Goal: Task Accomplishment & Management: Complete application form

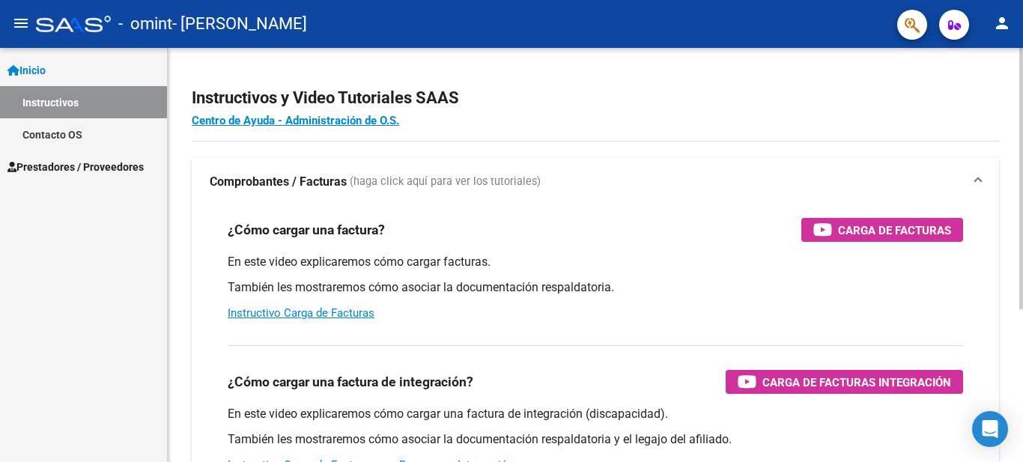
click at [708, 90] on h2 "Instructivos y Video Tutoriales SAAS" at bounding box center [595, 98] width 807 height 28
click at [673, 236] on div "¿Cómo cargar una factura? Carga de Facturas" at bounding box center [596, 230] width 736 height 24
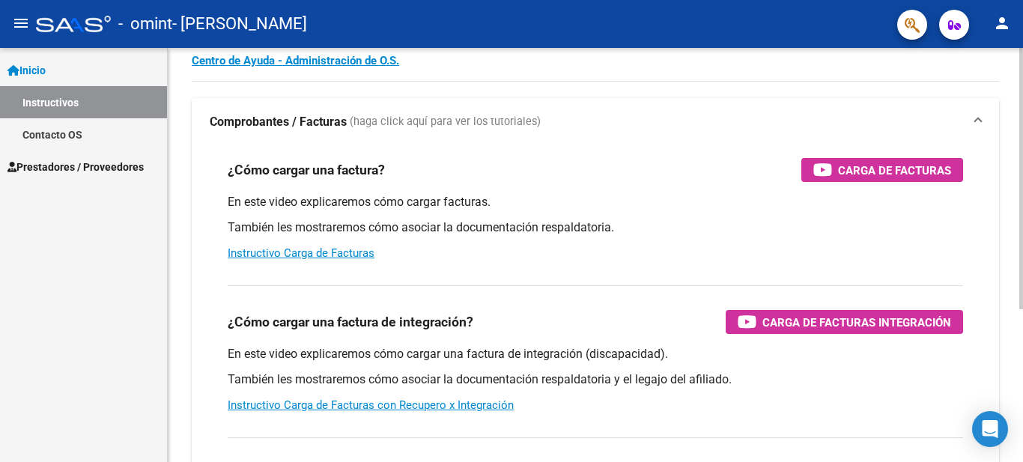
scroll to position [90, 0]
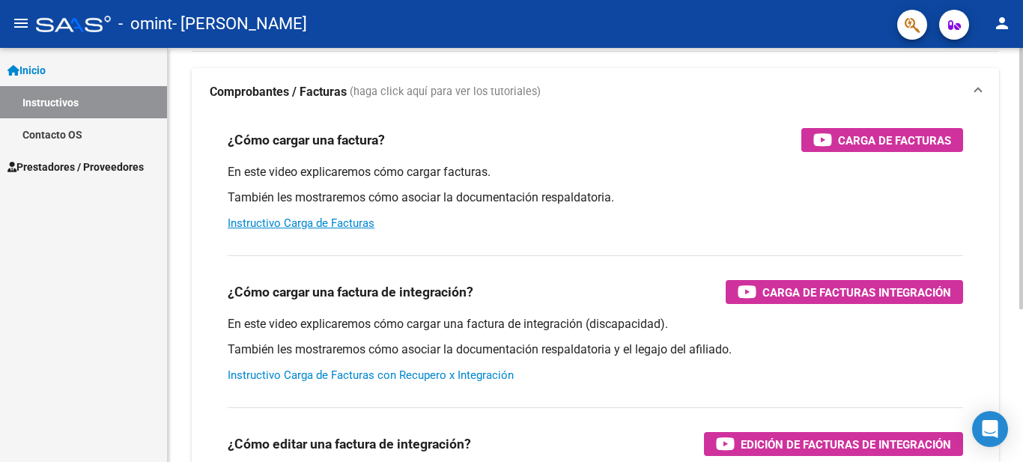
click at [363, 371] on link "Instructivo Carga de Facturas con Recupero x Integración" at bounding box center [371, 375] width 286 height 13
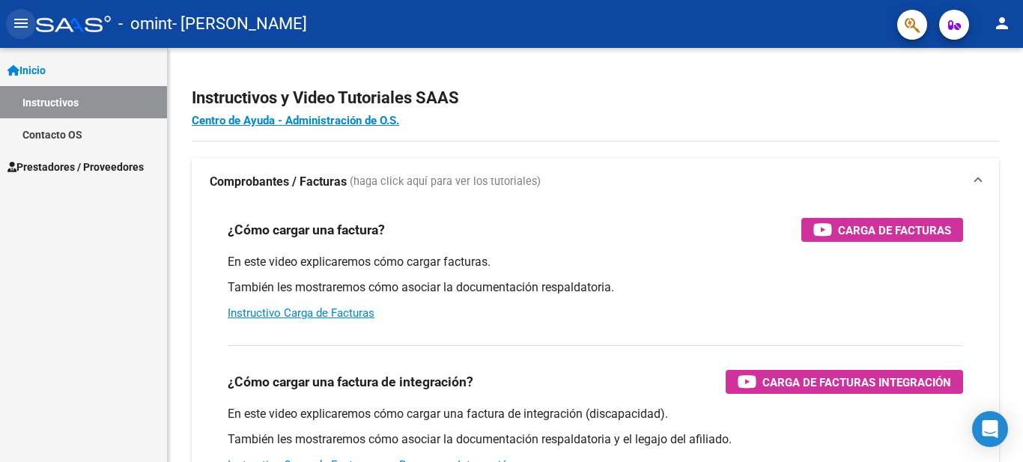
click at [19, 17] on mat-icon "menu" at bounding box center [21, 23] width 18 height 18
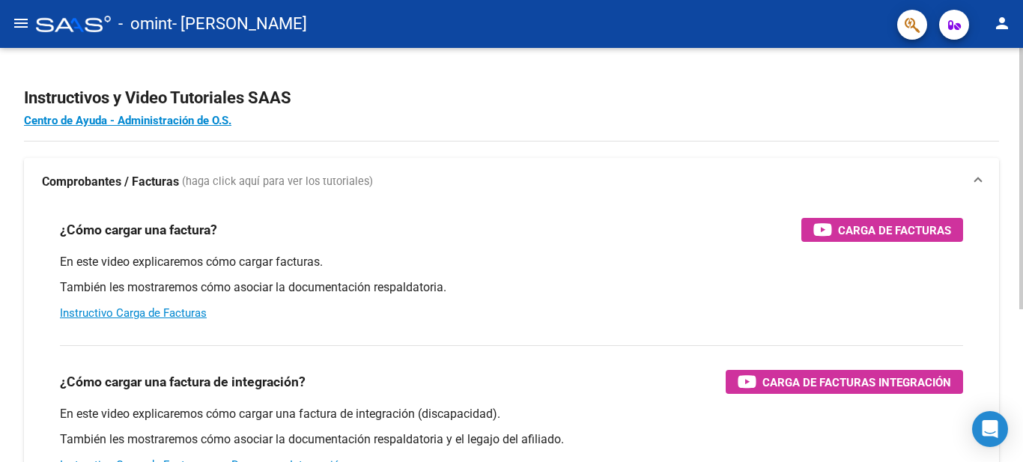
click at [484, 115] on h4 "Centro de Ayuda - Administración de O.S." at bounding box center [511, 120] width 975 height 16
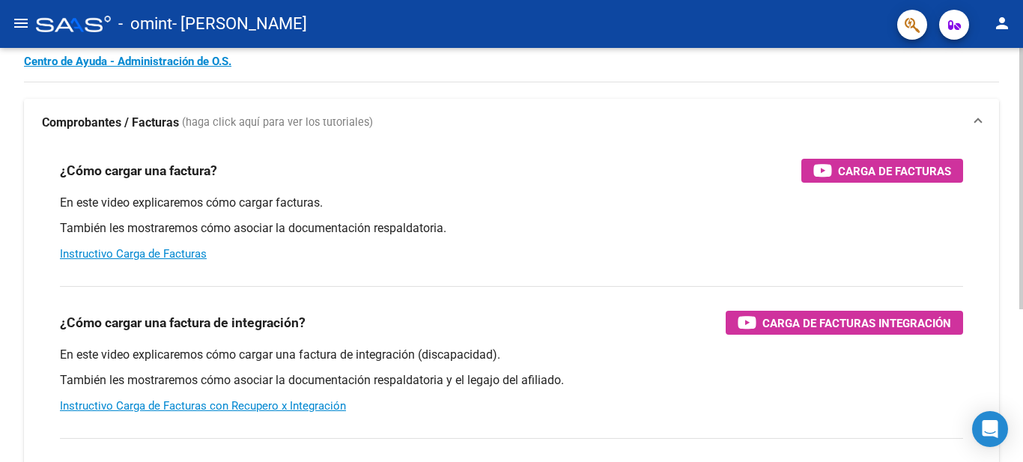
scroll to position [60, 0]
click at [155, 252] on link "Instructivo Carga de Facturas" at bounding box center [133, 252] width 147 height 13
click at [25, 24] on mat-icon "menu" at bounding box center [21, 23] width 18 height 18
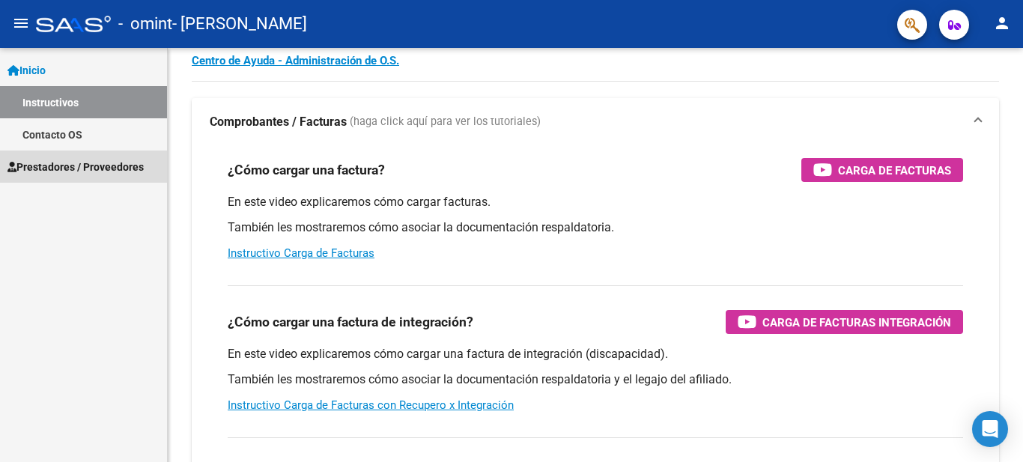
click at [60, 162] on span "Prestadores / Proveedores" at bounding box center [75, 167] width 136 height 16
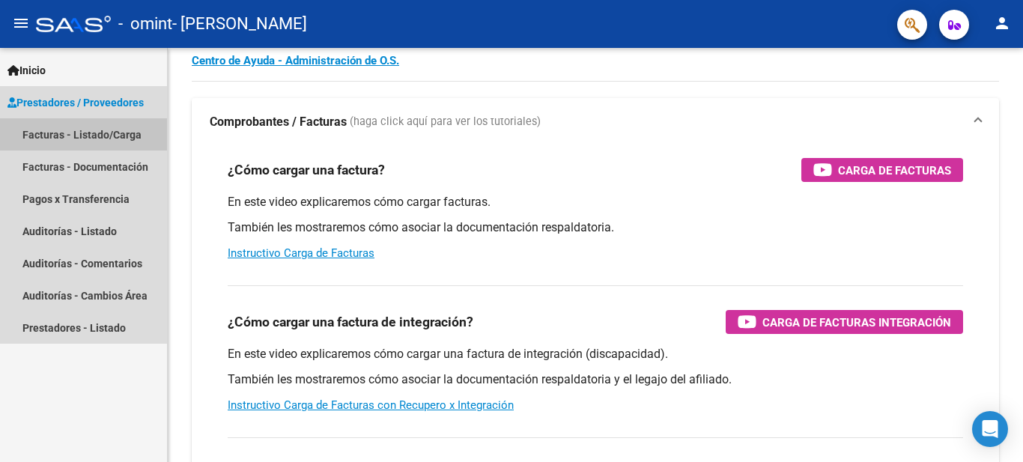
click at [66, 135] on link "Facturas - Listado/Carga" at bounding box center [83, 134] width 167 height 32
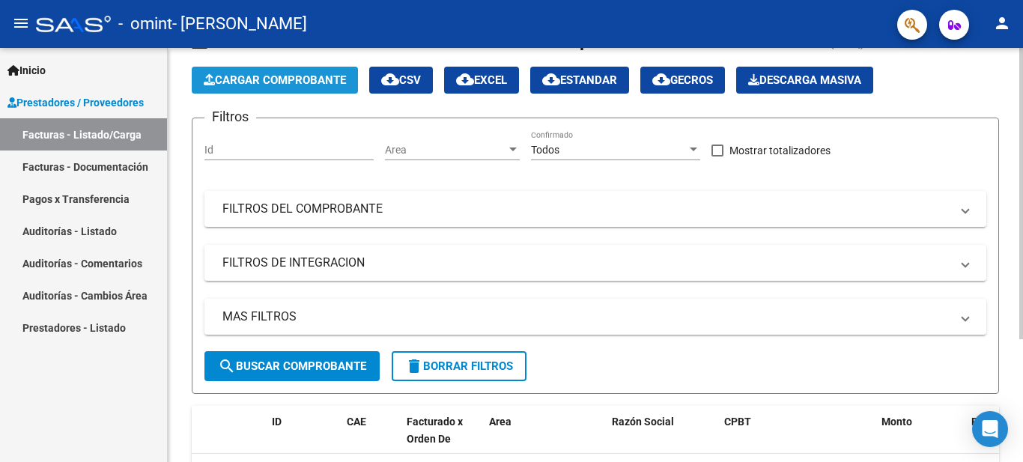
click at [255, 79] on span "Cargar Comprobante" at bounding box center [275, 79] width 142 height 13
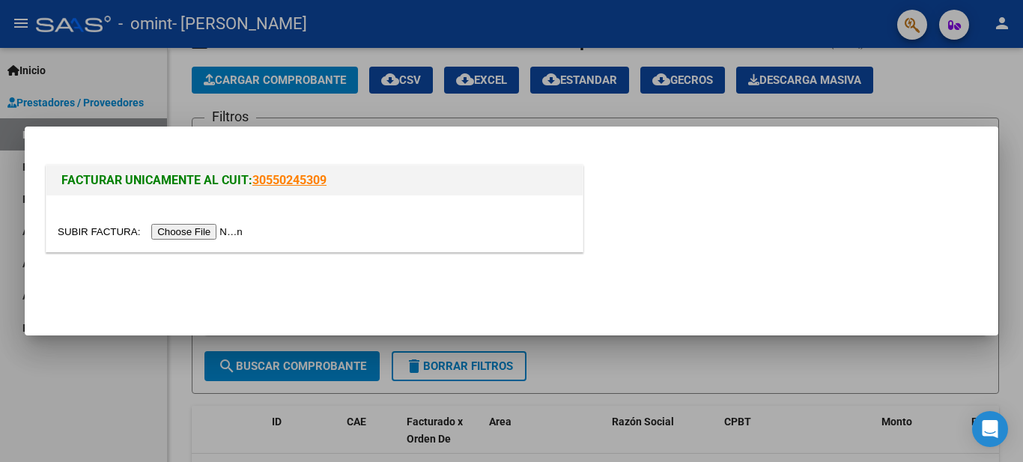
click at [210, 234] on input "file" at bounding box center [153, 232] width 190 height 16
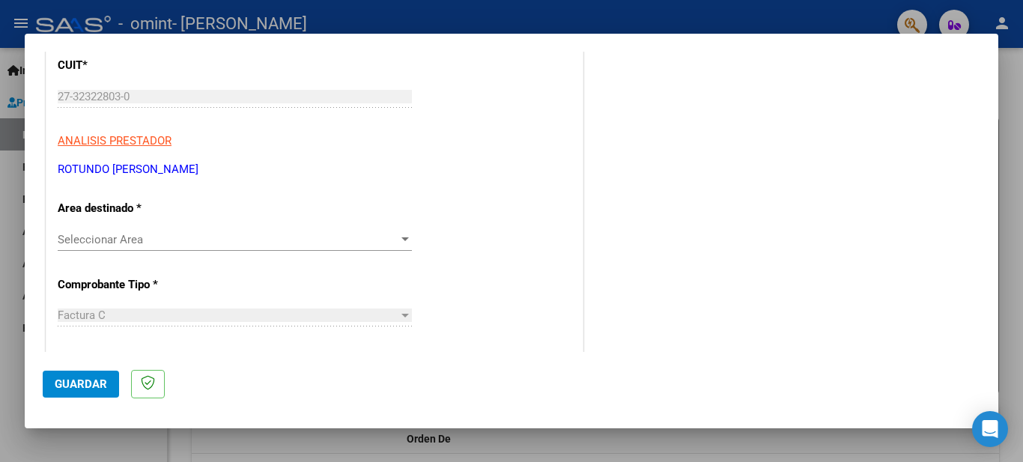
scroll to position [210, 0]
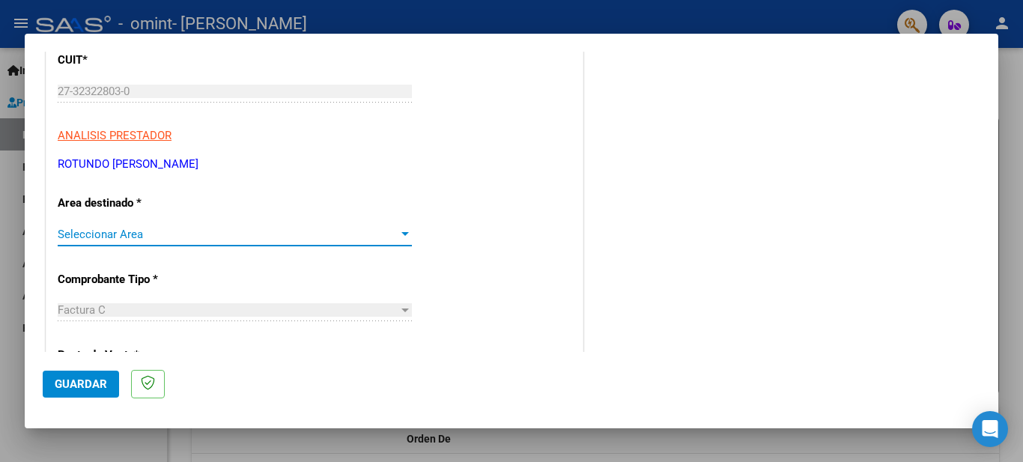
click at [398, 234] on div at bounding box center [404, 234] width 13 height 12
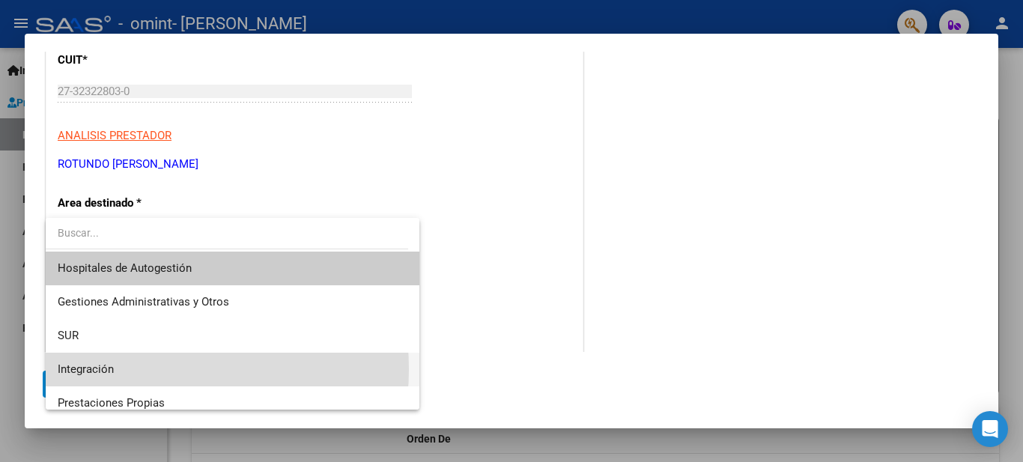
click at [136, 369] on span "Integración" at bounding box center [233, 370] width 350 height 34
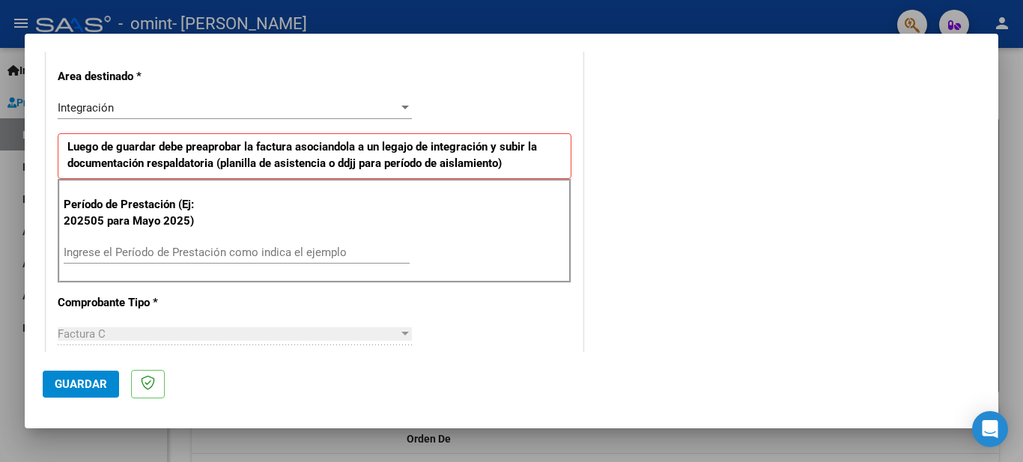
scroll to position [339, 0]
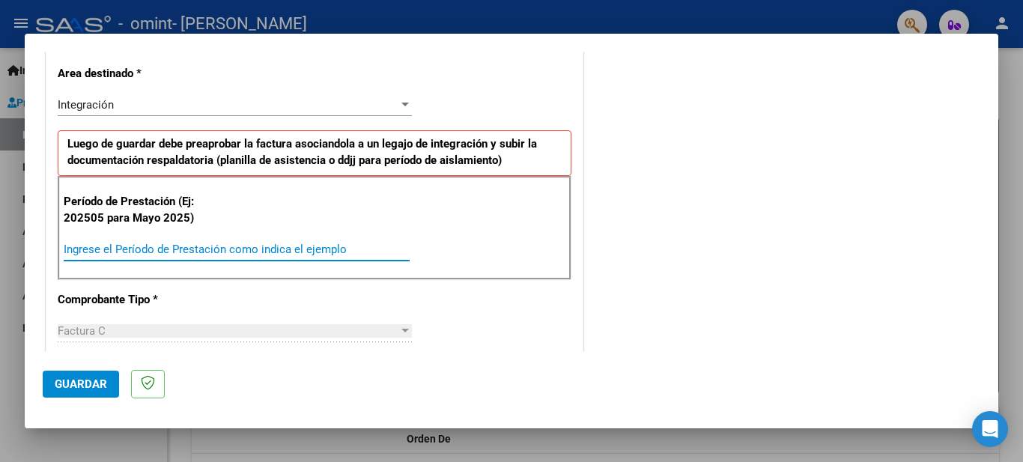
click at [245, 251] on input "Ingrese el Período de Prestación como indica el ejemplo" at bounding box center [237, 249] width 346 height 13
click at [245, 251] on input "202506" at bounding box center [237, 249] width 346 height 13
type input "202506"
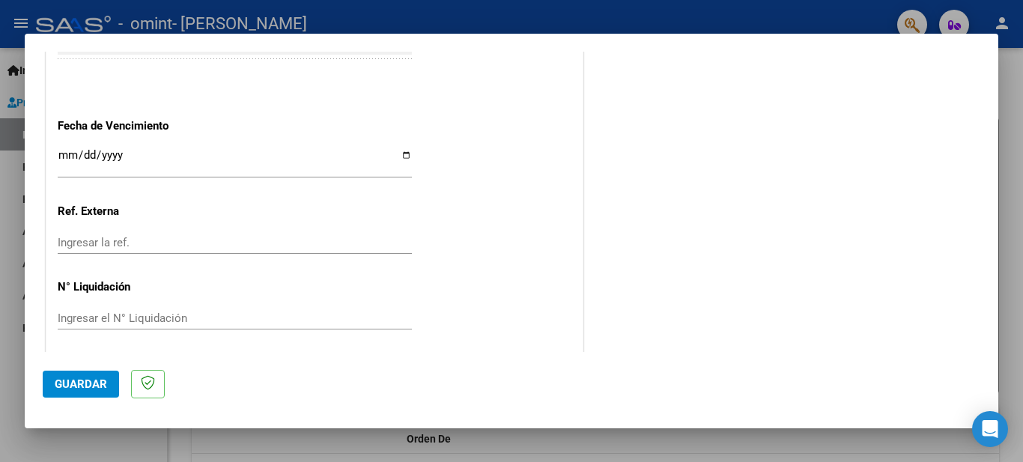
scroll to position [1018, 0]
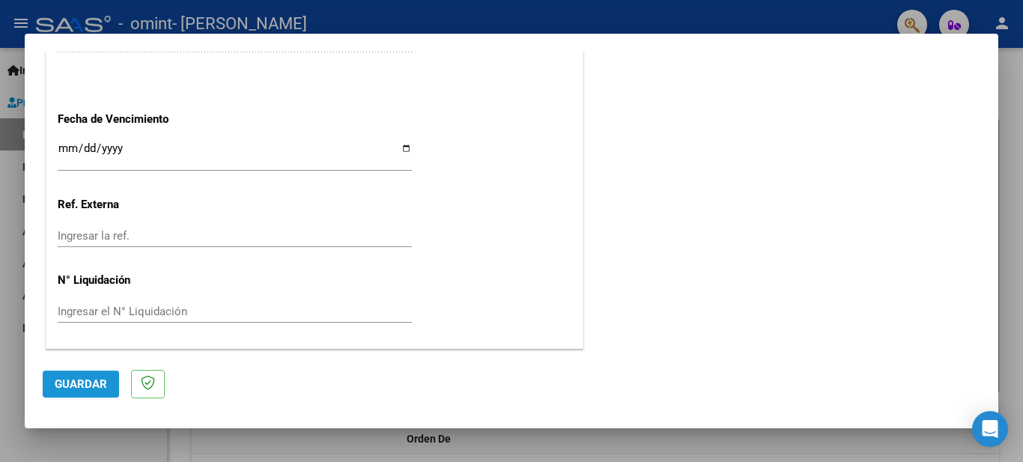
click at [100, 386] on span "Guardar" at bounding box center [81, 384] width 52 height 13
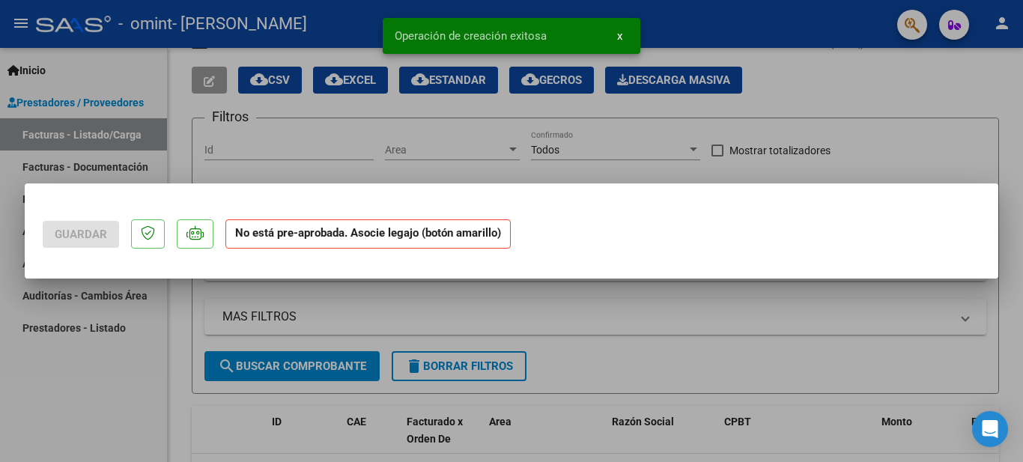
scroll to position [0, 0]
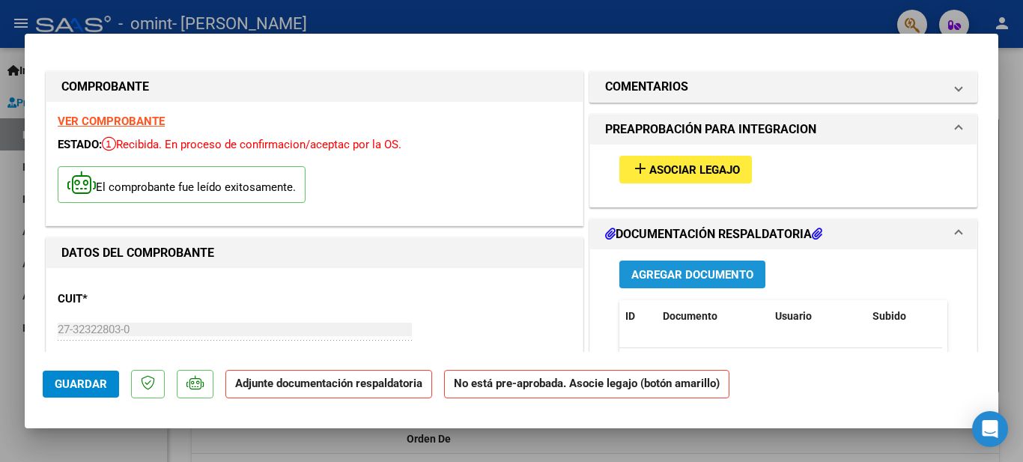
click at [691, 273] on span "Agregar Documento" at bounding box center [692, 274] width 122 height 13
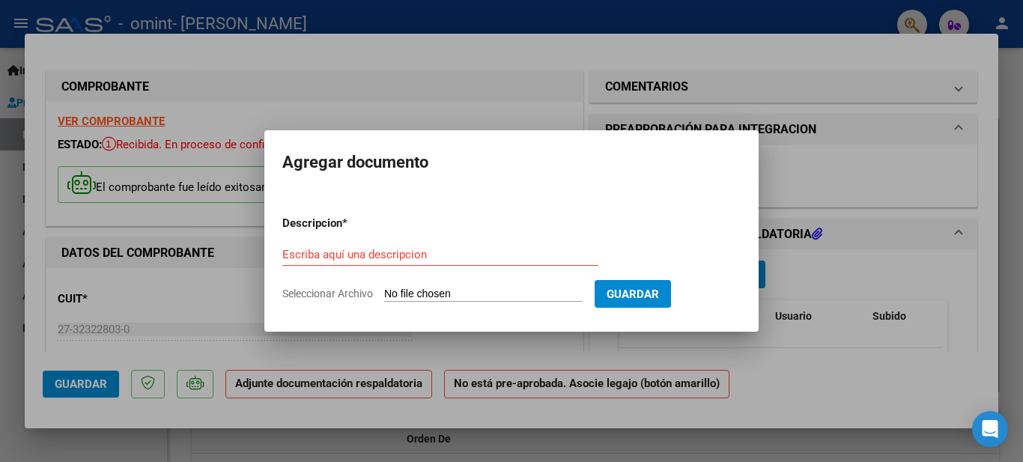
click at [453, 294] on input "Seleccionar Archivo" at bounding box center [483, 295] width 198 height 14
type input "C:\fakepath\Planilla Junio.jpeg"
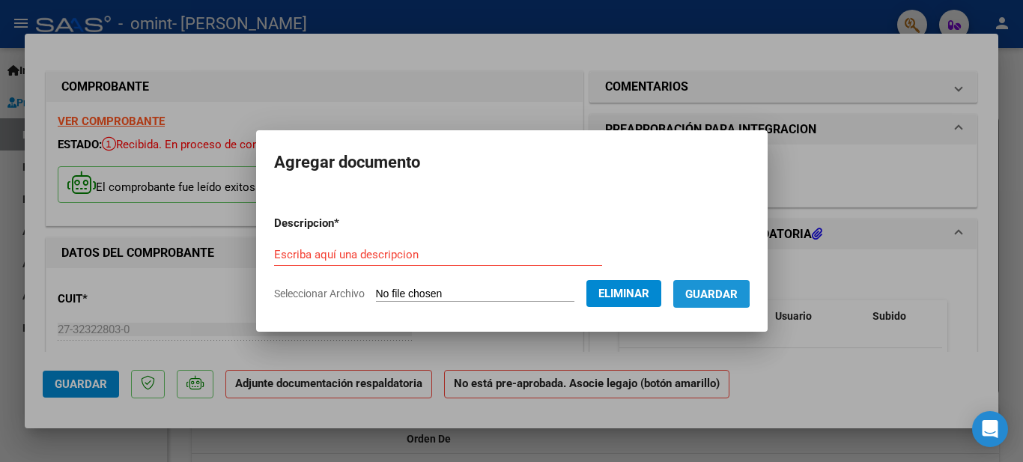
click at [715, 290] on span "Guardar" at bounding box center [711, 294] width 52 height 13
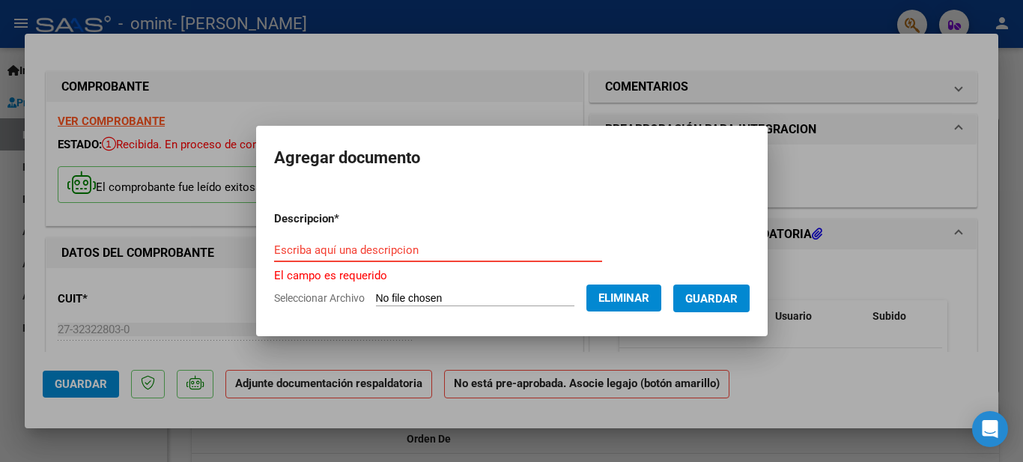
click at [427, 255] on input "Escriba aquí una descripcion" at bounding box center [438, 249] width 328 height 13
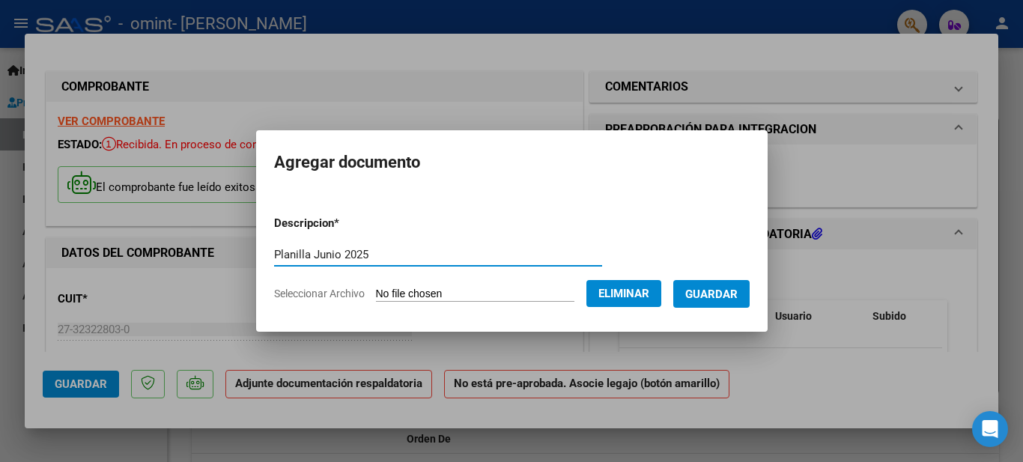
type input "Planilla Junio 2025"
click at [715, 291] on span "Guardar" at bounding box center [711, 294] width 52 height 13
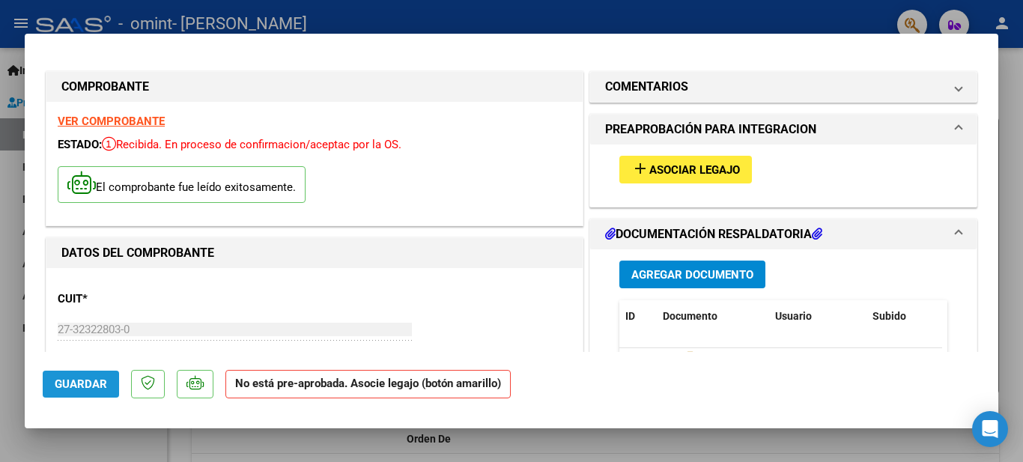
click at [103, 387] on span "Guardar" at bounding box center [81, 384] width 52 height 13
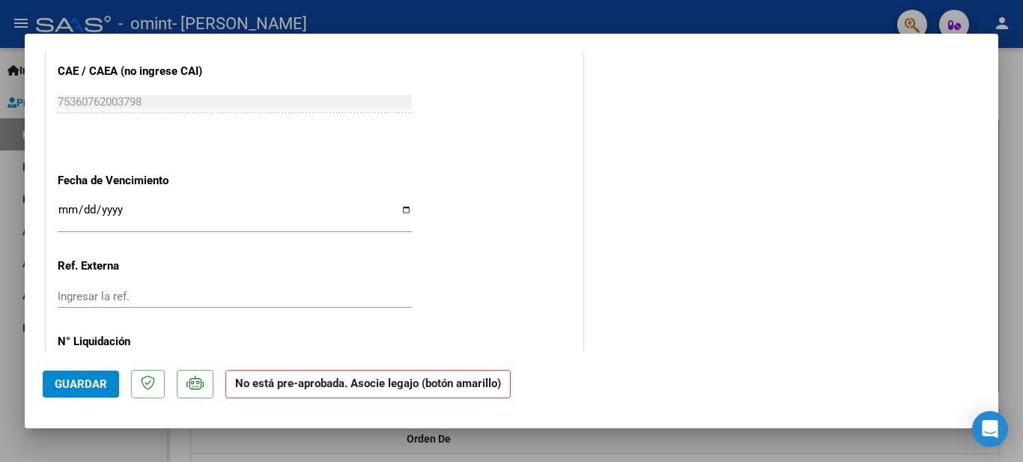
scroll to position [1001, 0]
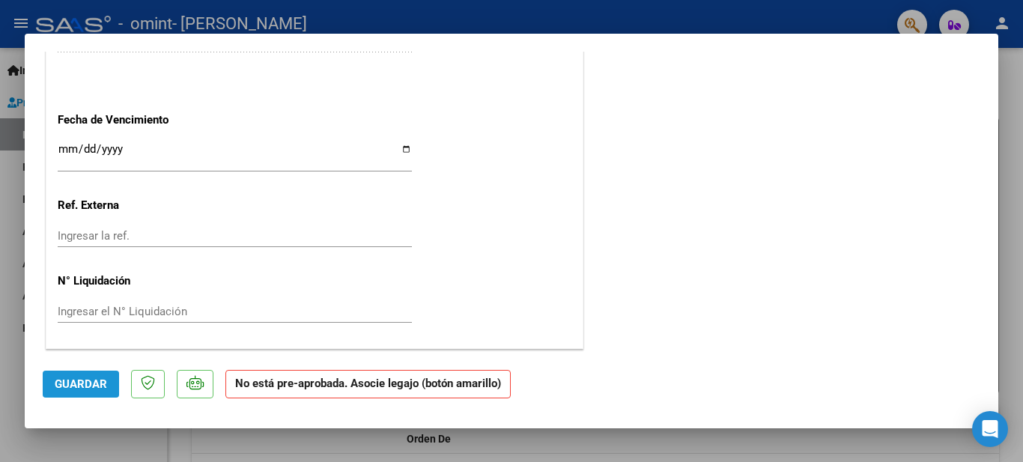
click at [91, 385] on span "Guardar" at bounding box center [81, 384] width 52 height 13
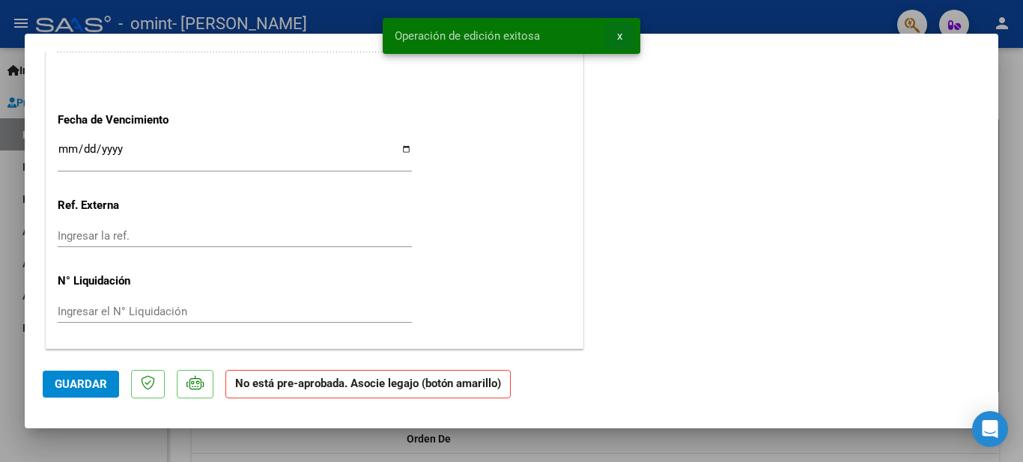
click at [620, 42] on span "x" at bounding box center [619, 35] width 5 height 13
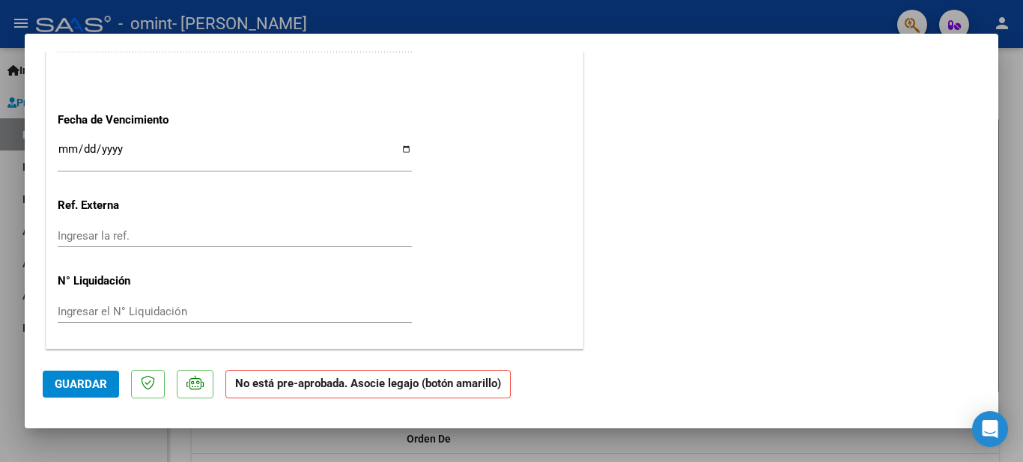
click at [20, 216] on div at bounding box center [511, 231] width 1023 height 462
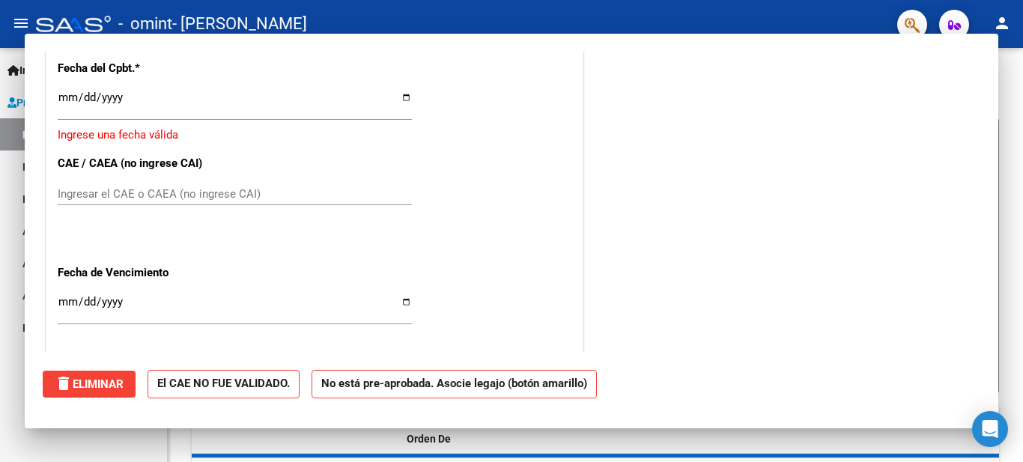
scroll to position [0, 0]
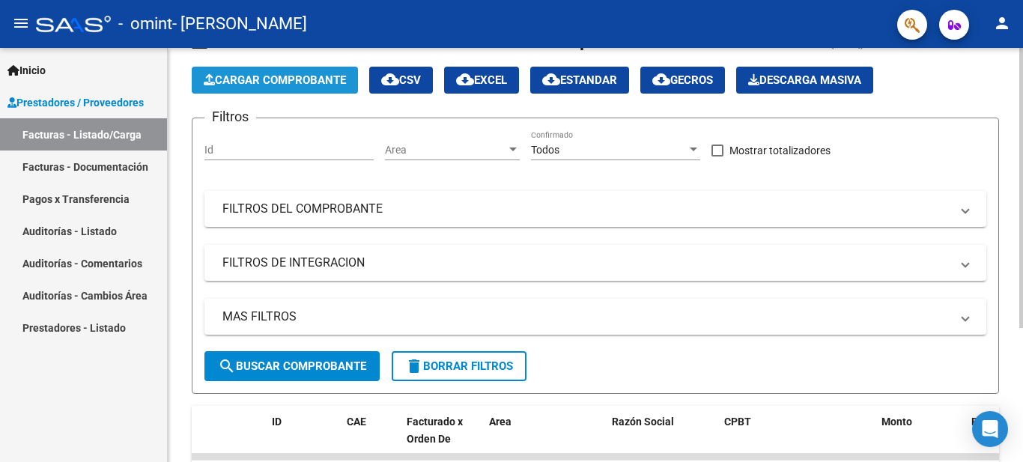
click at [240, 82] on span "Cargar Comprobante" at bounding box center [275, 79] width 142 height 13
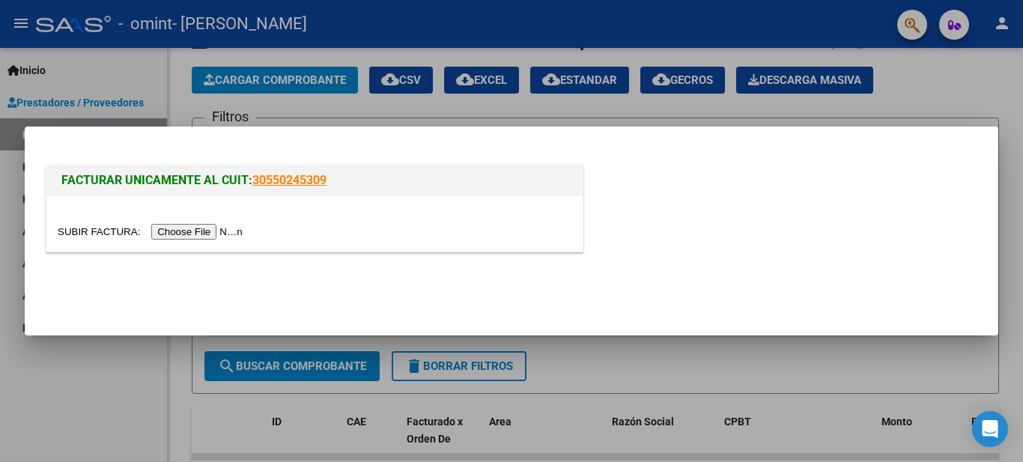
click at [219, 231] on input "file" at bounding box center [153, 232] width 190 height 16
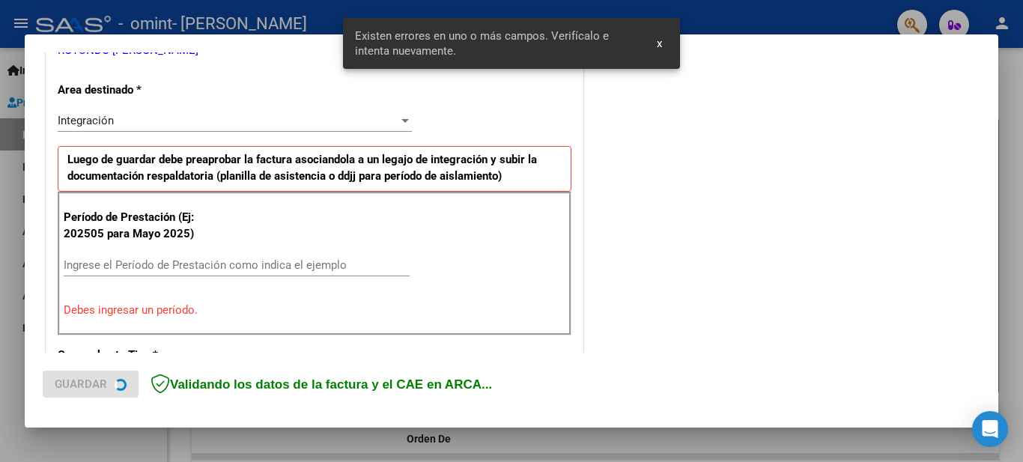
scroll to position [343, 0]
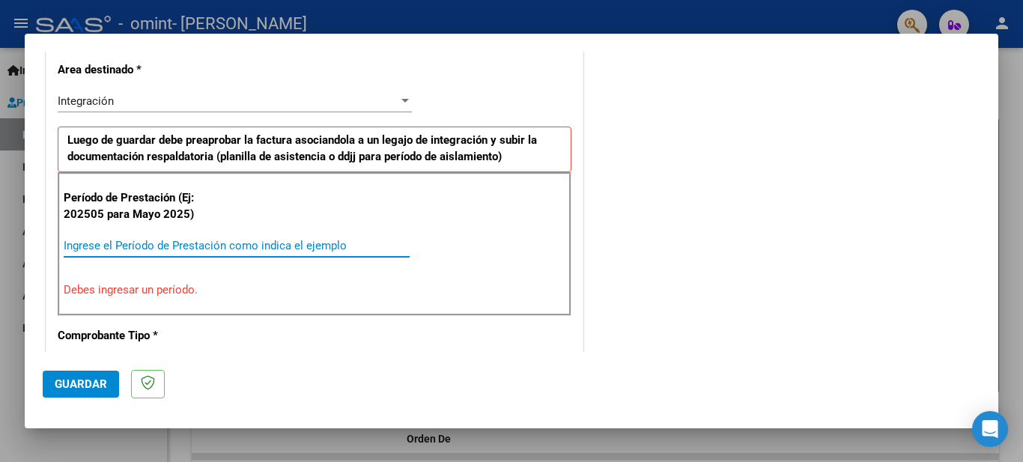
click at [226, 241] on input "Ingrese el Período de Prestación como indica el ejemplo" at bounding box center [237, 245] width 346 height 13
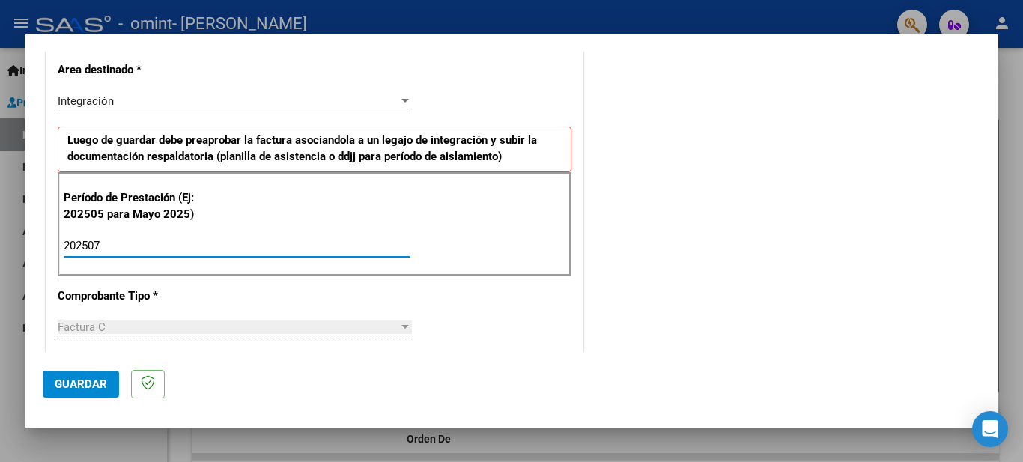
type input "202507"
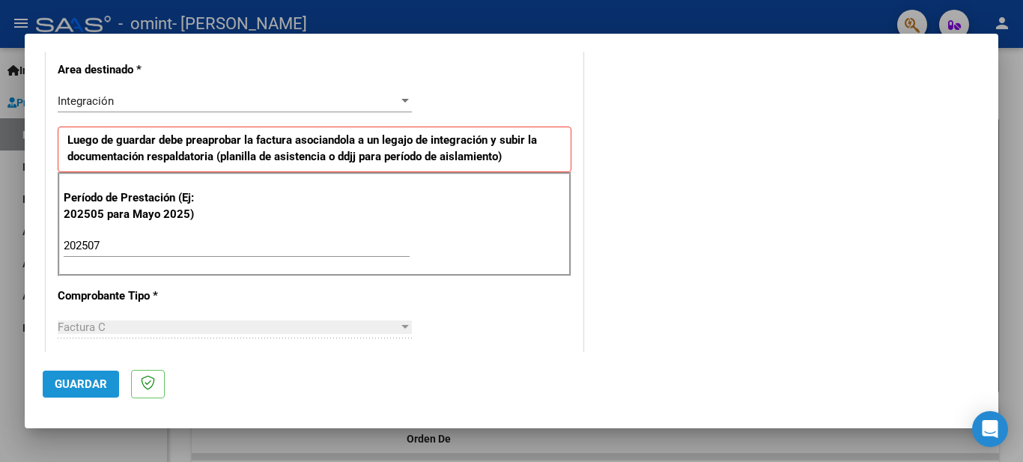
click at [102, 381] on span "Guardar" at bounding box center [81, 384] width 52 height 13
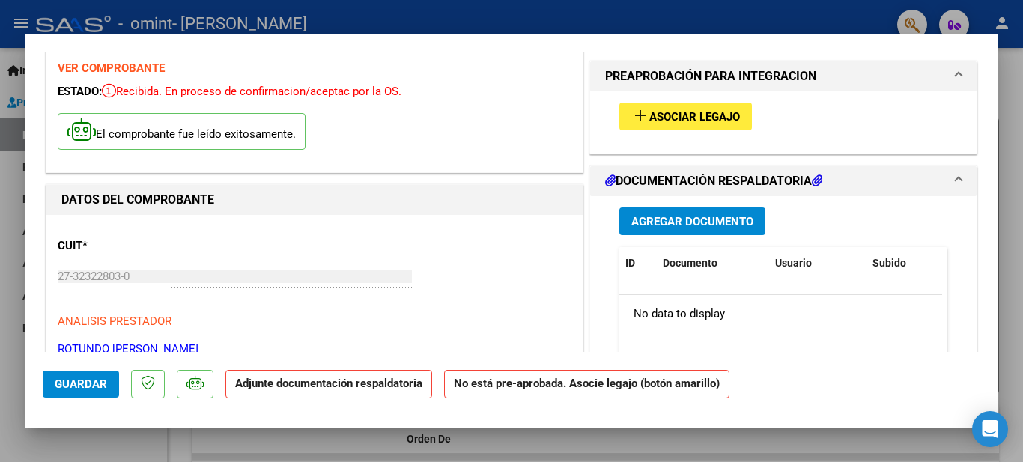
scroll to position [64, 0]
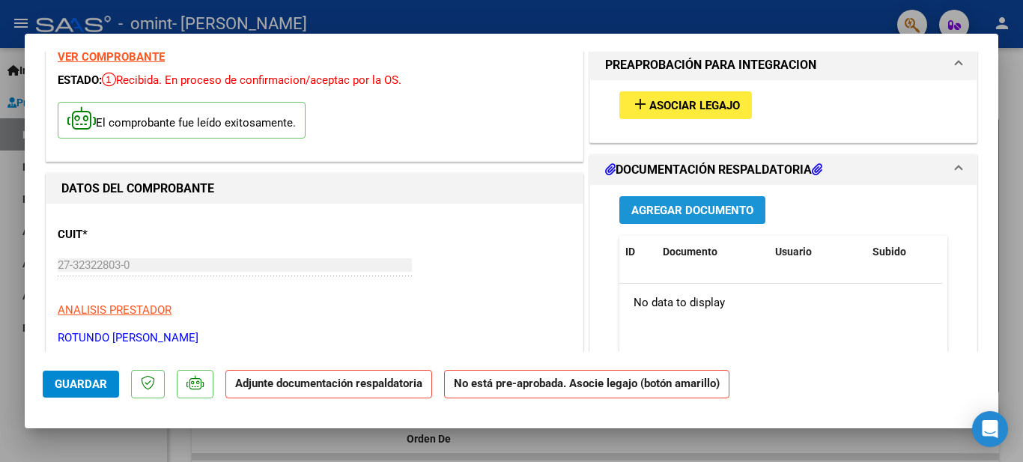
click at [675, 218] on button "Agregar Documento" at bounding box center [692, 210] width 146 height 28
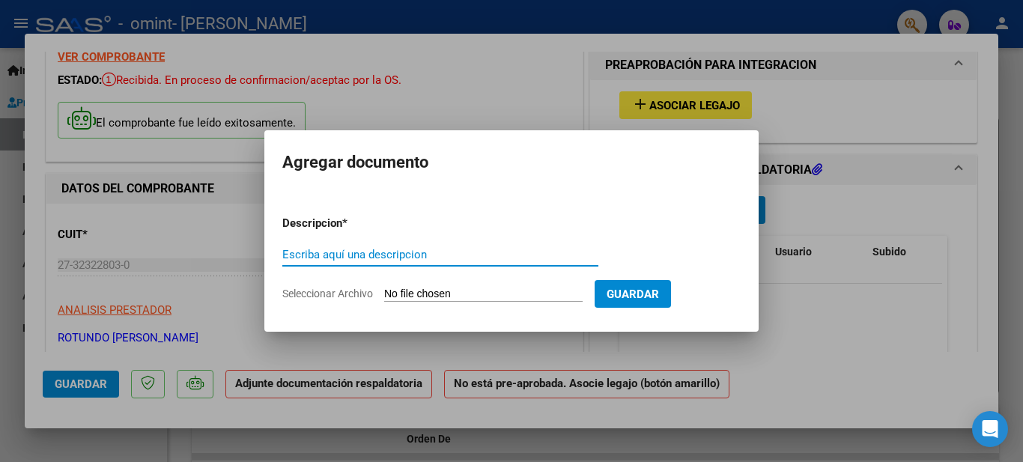
click at [476, 259] on input "Escriba aquí una descripcion" at bounding box center [440, 254] width 316 height 13
type input "PLanilla [DATE]"
click at [463, 292] on input "Seleccionar Archivo" at bounding box center [483, 295] width 198 height 14
type input "C:\fakepath\Planilla julio.jpeg"
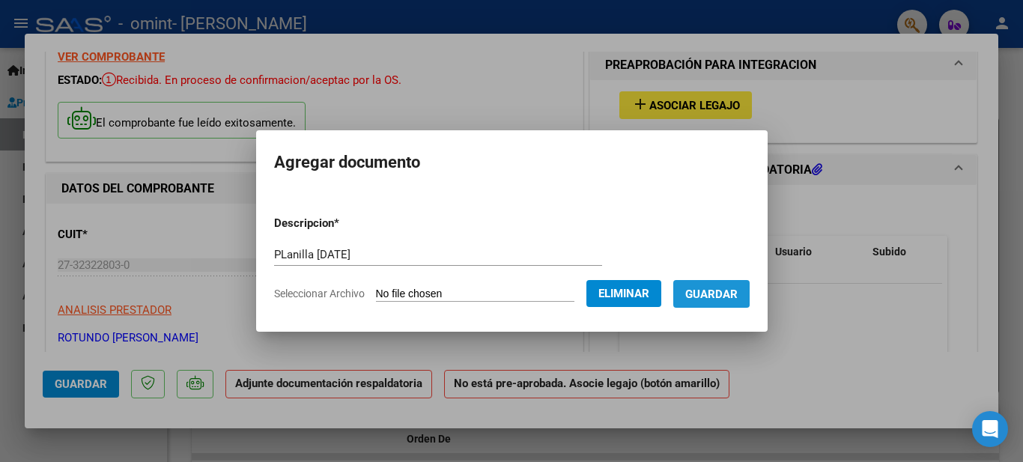
click at [717, 288] on span "Guardar" at bounding box center [711, 294] width 52 height 13
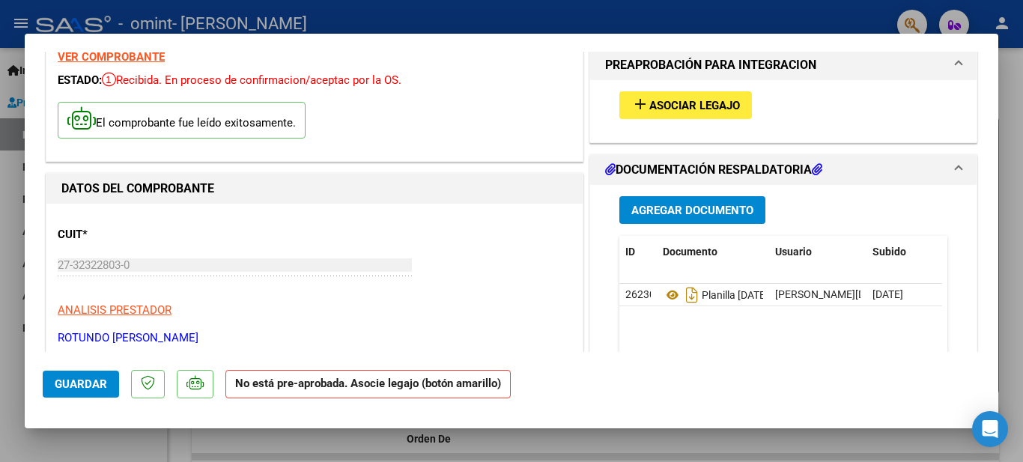
click at [1, 154] on div at bounding box center [511, 231] width 1023 height 462
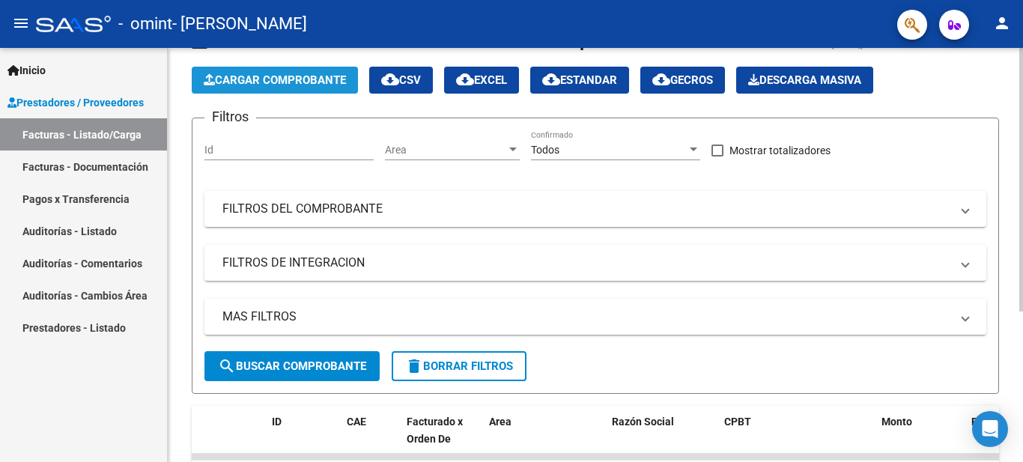
click at [296, 76] on span "Cargar Comprobante" at bounding box center [275, 79] width 142 height 13
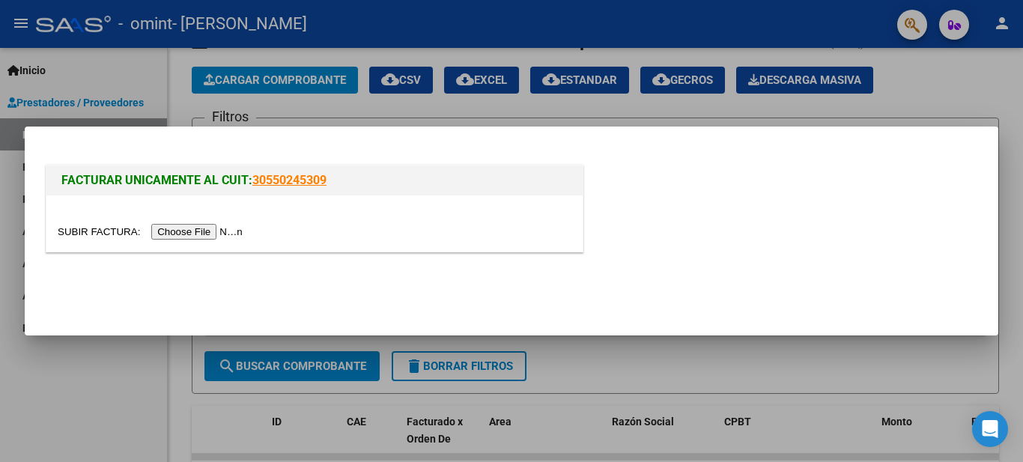
click at [199, 230] on input "file" at bounding box center [153, 232] width 190 height 16
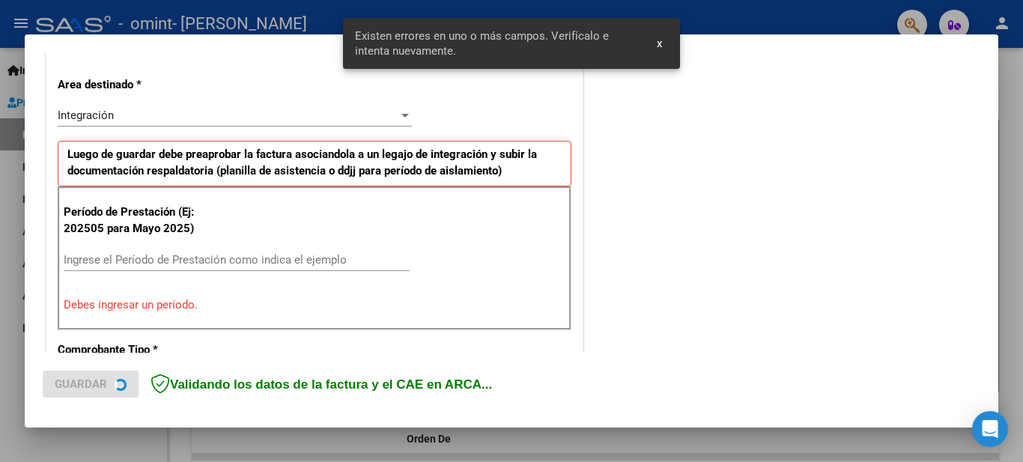
scroll to position [343, 0]
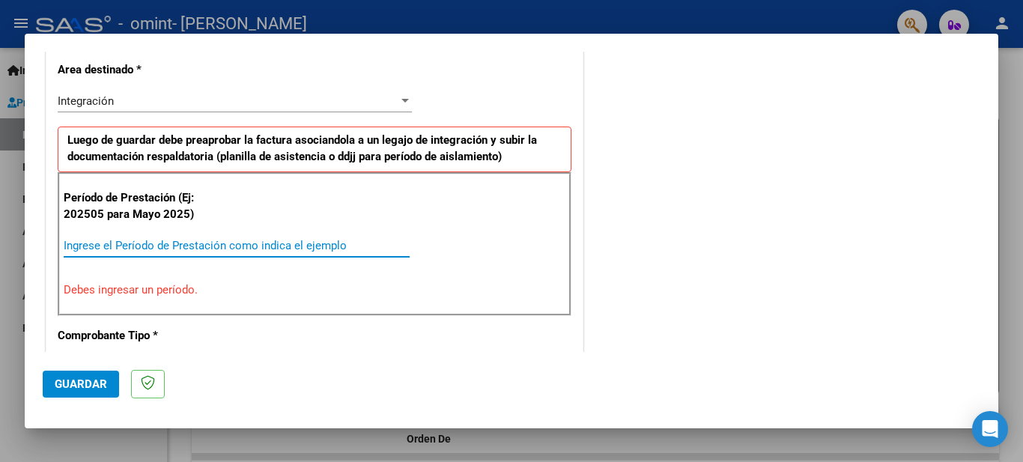
click at [348, 251] on input "Ingrese el Período de Prestación como indica el ejemplo" at bounding box center [237, 245] width 346 height 13
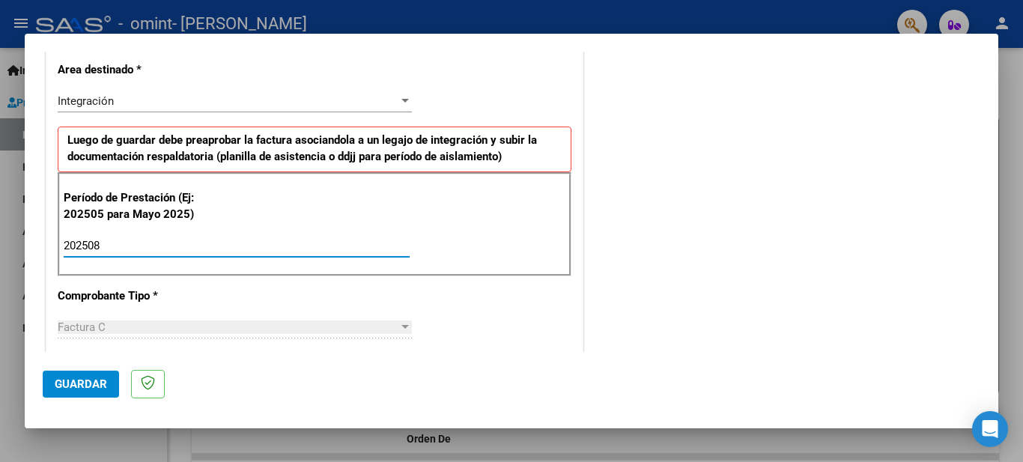
click at [348, 251] on input "202508" at bounding box center [237, 245] width 346 height 13
type input "202508"
click at [99, 393] on button "Guardar" at bounding box center [81, 384] width 76 height 27
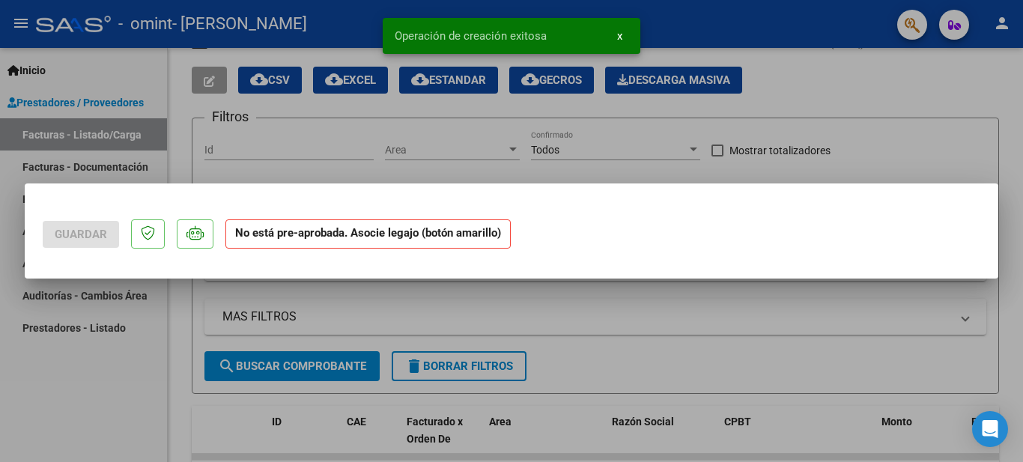
scroll to position [0, 0]
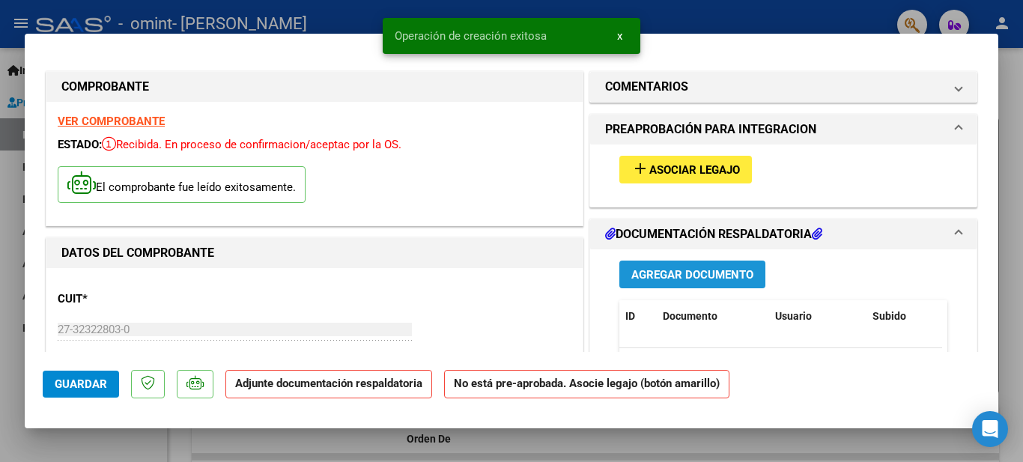
click at [634, 276] on span "Agregar Documento" at bounding box center [692, 274] width 122 height 13
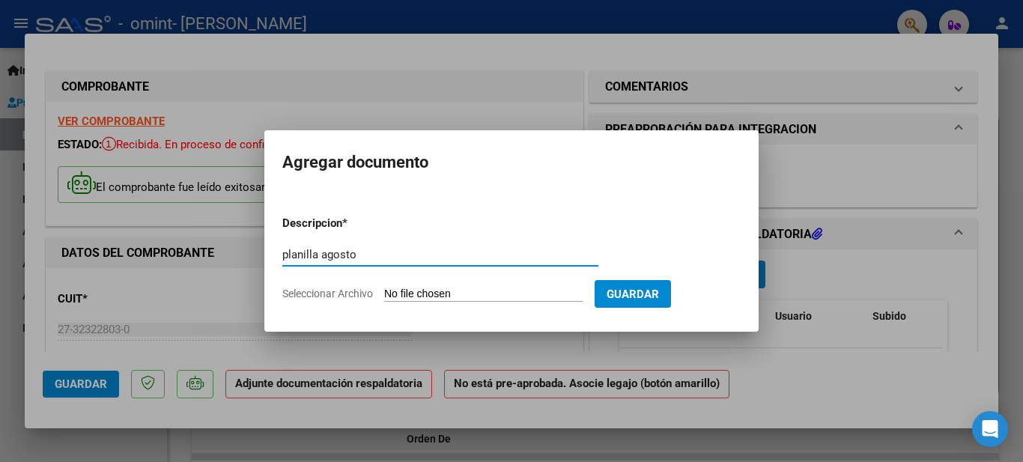
type input "planilla agosto"
click at [369, 291] on span "Seleccionar Archivo" at bounding box center [327, 294] width 91 height 12
click at [384, 291] on input "Seleccionar Archivo" at bounding box center [483, 295] width 198 height 14
type input "C:\fakepath\Planilla Agosto.jpeg"
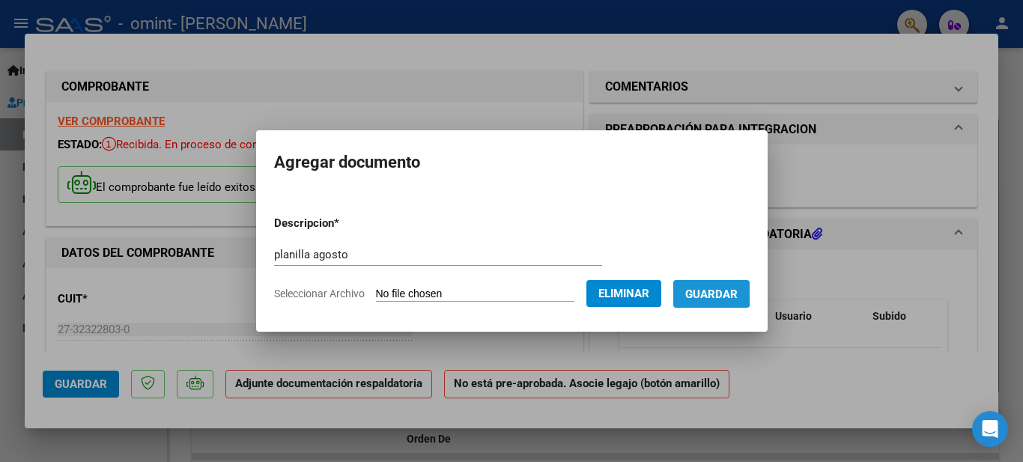
click at [714, 292] on span "Guardar" at bounding box center [711, 294] width 52 height 13
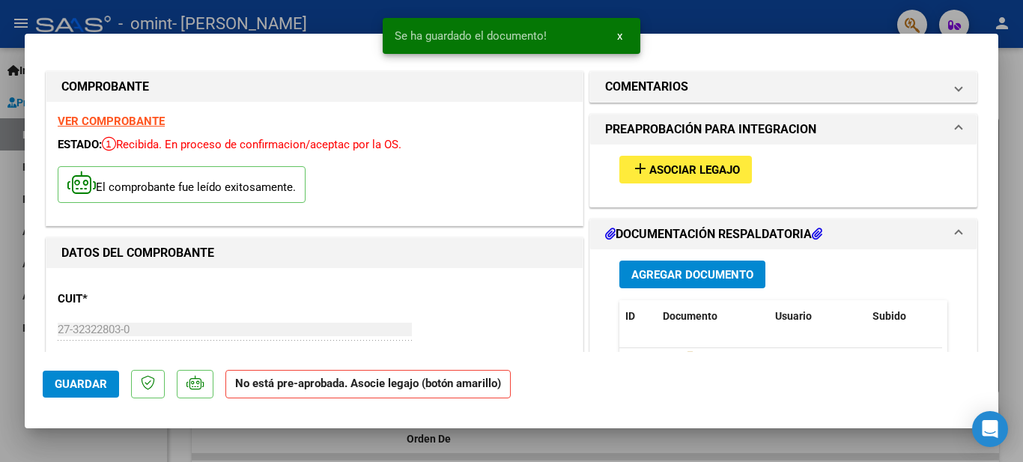
click at [11, 196] on div at bounding box center [511, 231] width 1023 height 462
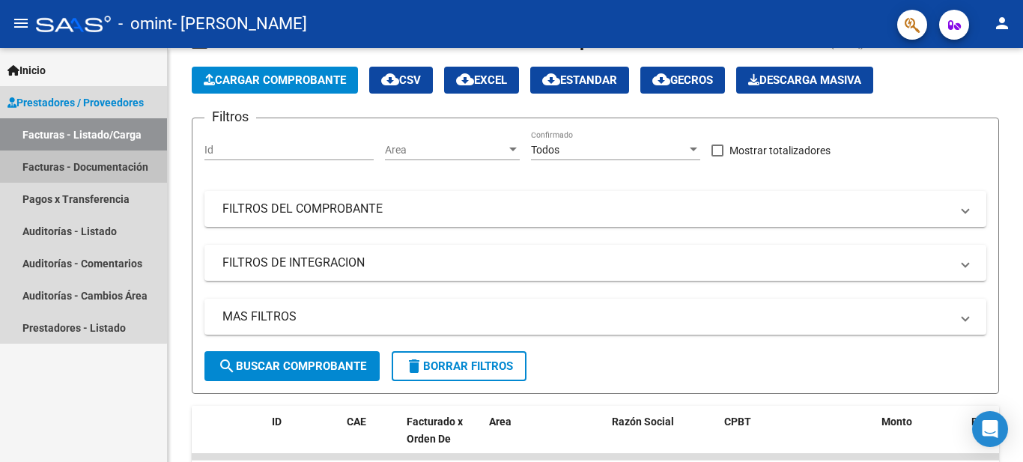
click at [61, 161] on link "Facturas - Documentación" at bounding box center [83, 167] width 167 height 32
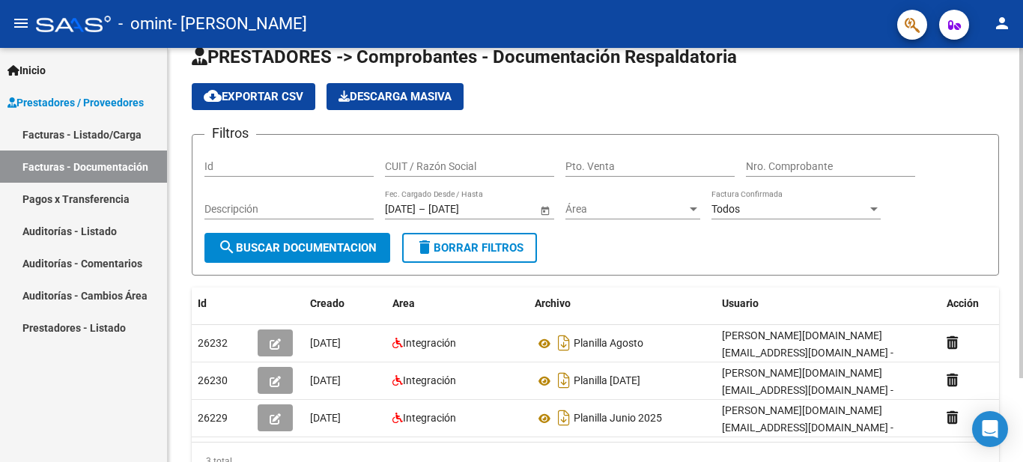
scroll to position [7, 0]
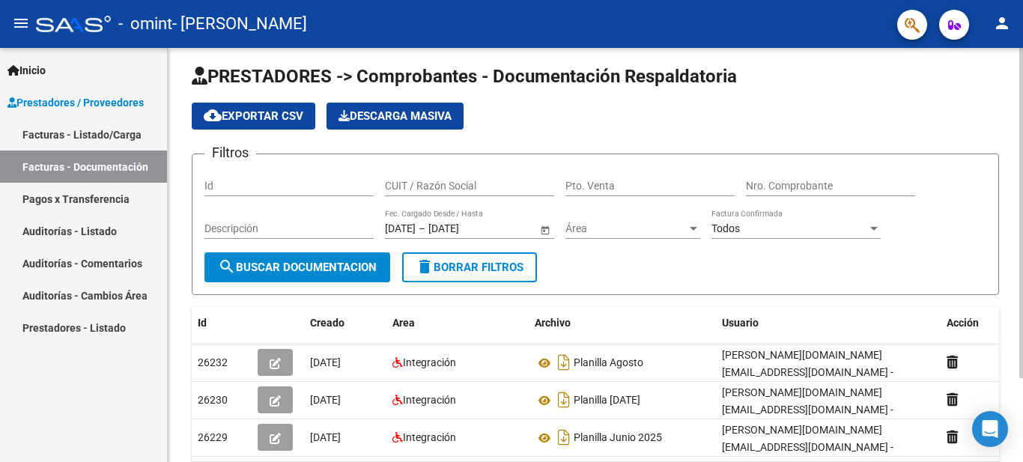
click at [1011, 121] on div "PRESTADORES -> Comprobantes - Documentación Respaldatoria cloud_download Export…" at bounding box center [597, 293] width 859 height 507
